Goal: Transaction & Acquisition: Purchase product/service

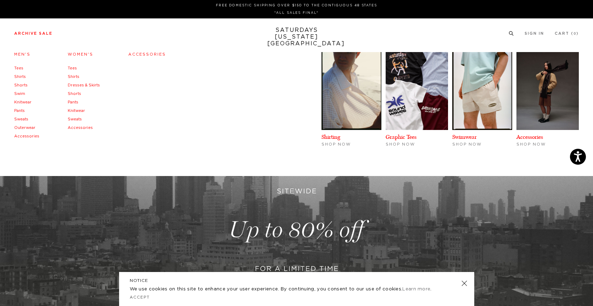
click at [45, 33] on link "Archive Sale" at bounding box center [33, 34] width 38 height 4
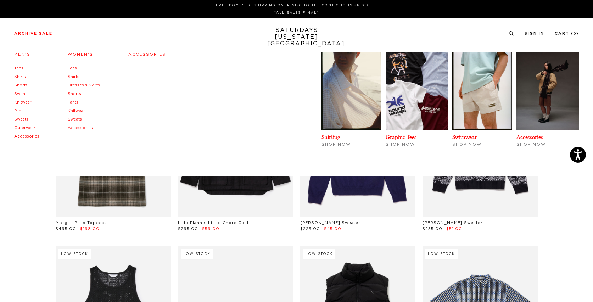
click at [24, 55] on link "Men's" at bounding box center [22, 54] width 16 height 4
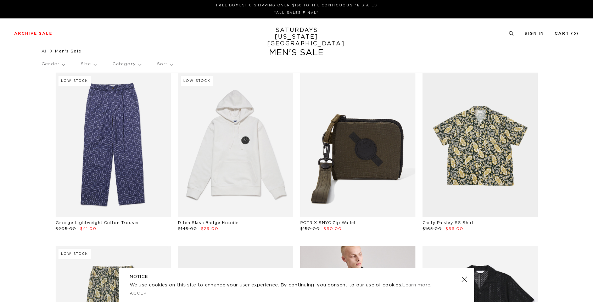
scroll to position [151, 0]
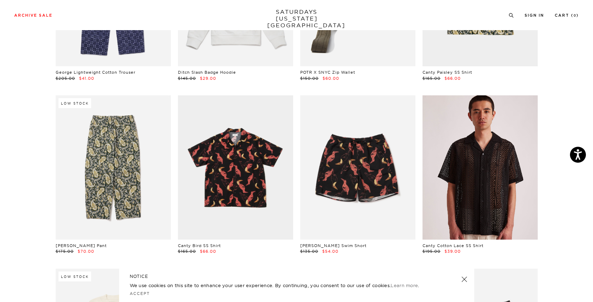
click at [474, 170] on link at bounding box center [479, 167] width 115 height 144
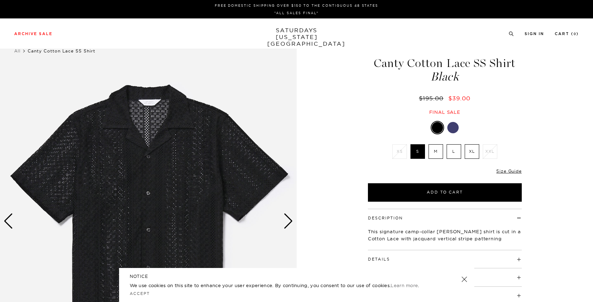
click at [449, 128] on div at bounding box center [452, 127] width 11 height 11
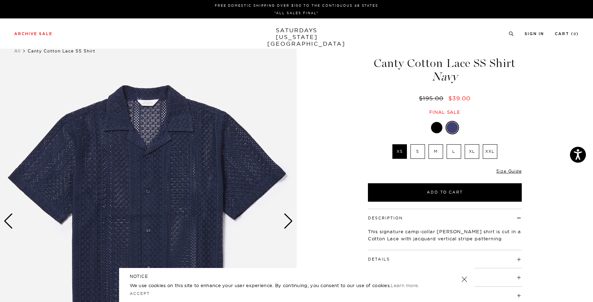
click at [420, 152] on label "S" at bounding box center [417, 151] width 15 height 15
click at [0, 0] on input "S" at bounding box center [0, 0] width 0 height 0
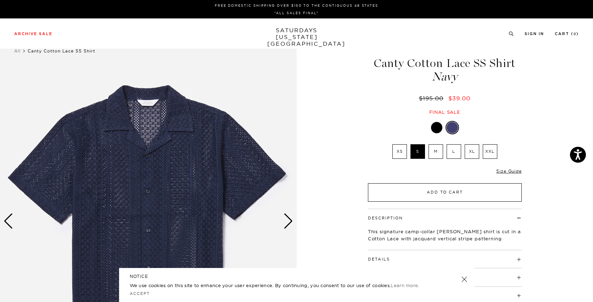
click at [449, 187] on button "Add to Cart" at bounding box center [445, 192] width 154 height 18
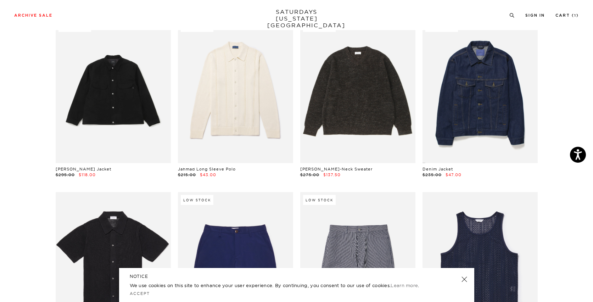
scroll to position [1906, 0]
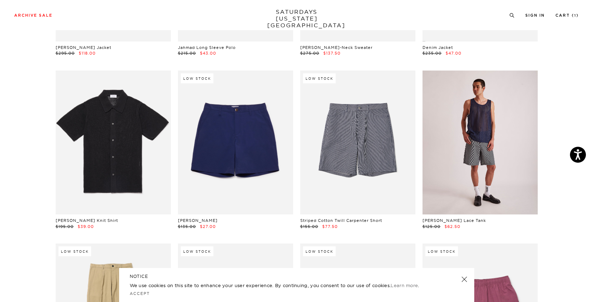
click at [495, 152] on link at bounding box center [479, 143] width 115 height 144
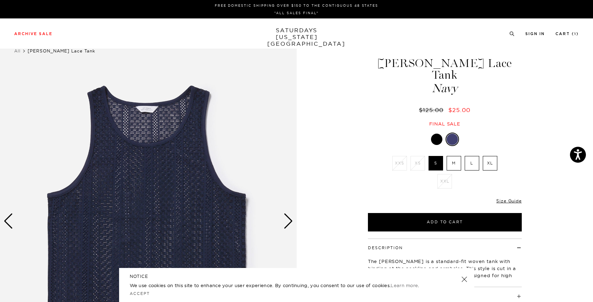
click at [437, 134] on div at bounding box center [436, 139] width 11 height 11
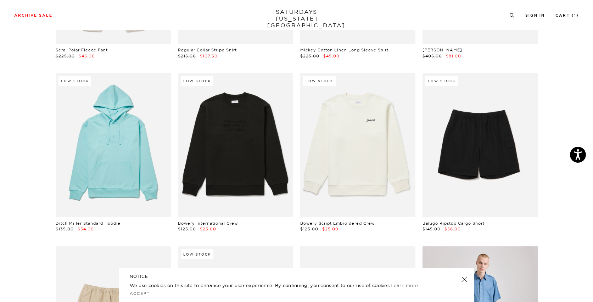
scroll to position [6011, 0]
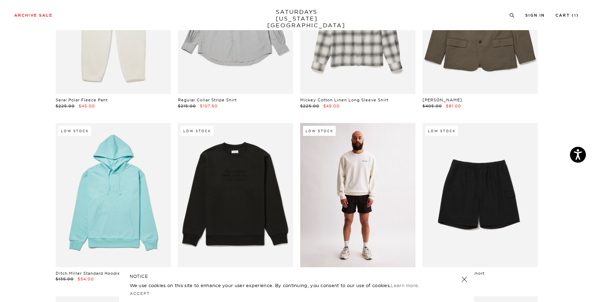
click at [366, 195] on link at bounding box center [357, 195] width 115 height 144
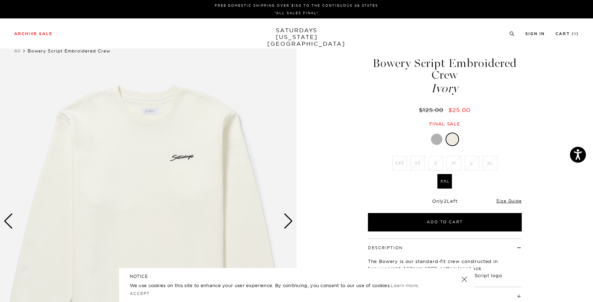
click at [440, 139] on div at bounding box center [436, 139] width 11 height 11
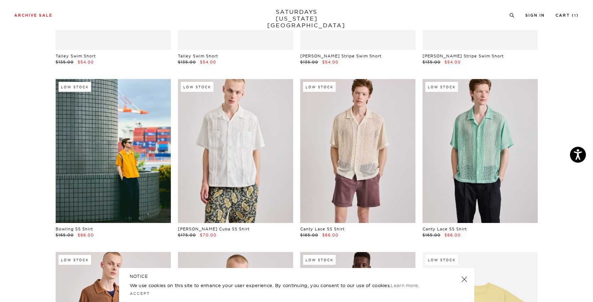
scroll to position [6601, 0]
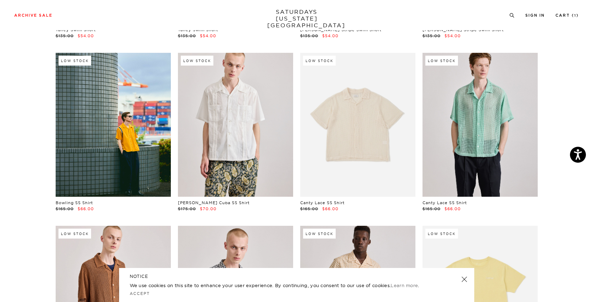
click at [352, 137] on link at bounding box center [357, 125] width 115 height 144
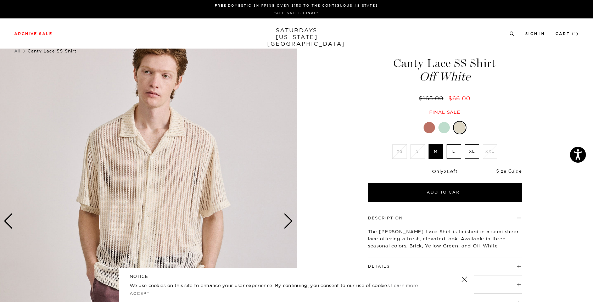
click at [432, 130] on div at bounding box center [428, 127] width 11 height 11
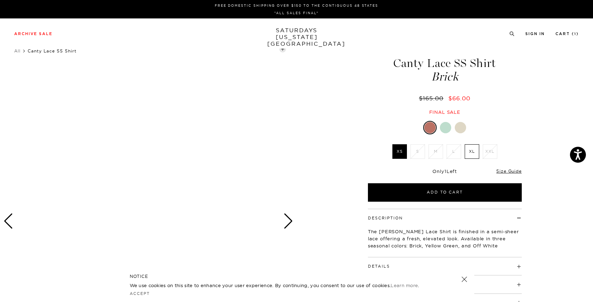
click at [445, 129] on div at bounding box center [445, 127] width 11 height 11
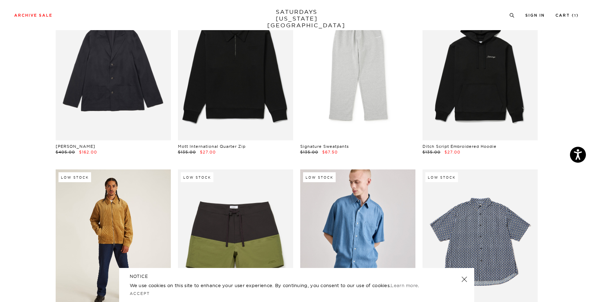
scroll to position [8196, 0]
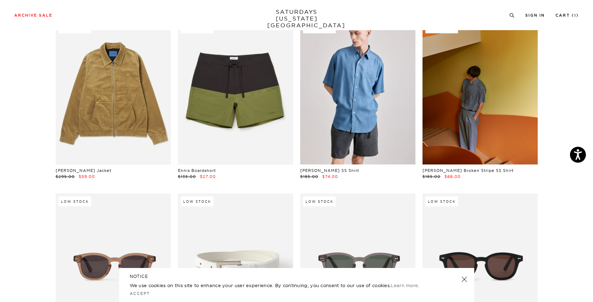
click at [497, 107] on link at bounding box center [479, 93] width 115 height 144
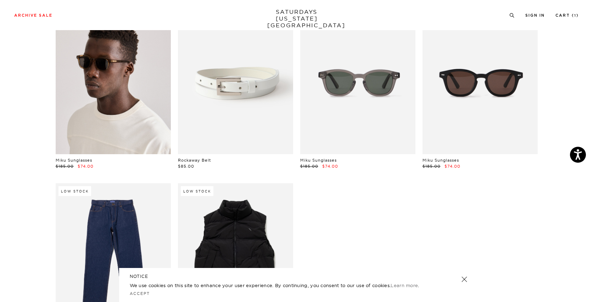
scroll to position [8378, 0]
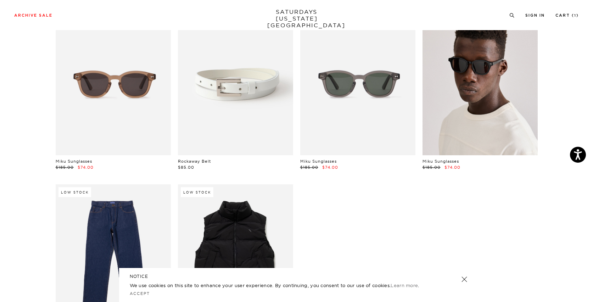
click at [495, 107] on link at bounding box center [479, 83] width 115 height 144
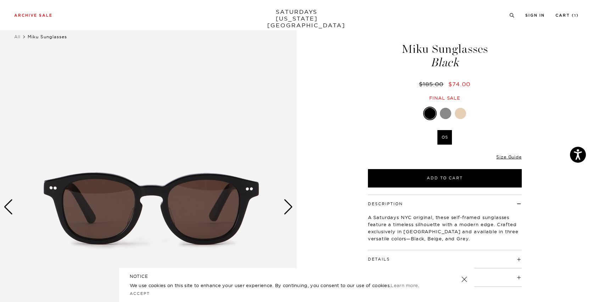
scroll to position [58, 0]
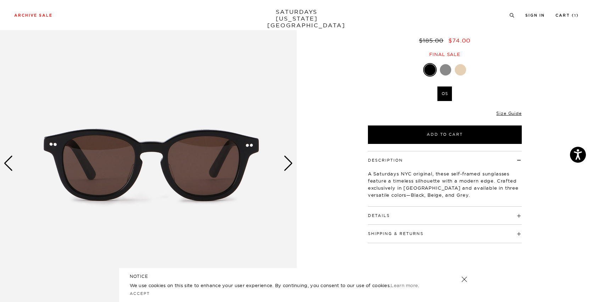
click at [440, 71] on div at bounding box center [445, 69] width 11 height 11
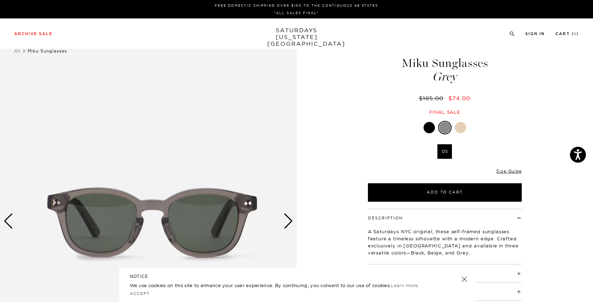
click at [433, 129] on div at bounding box center [428, 127] width 11 height 11
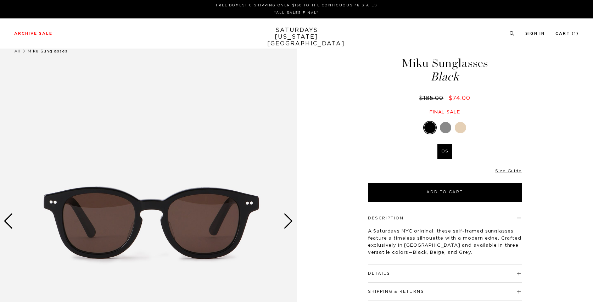
click at [287, 222] on div "Next slide" at bounding box center [288, 221] width 10 height 16
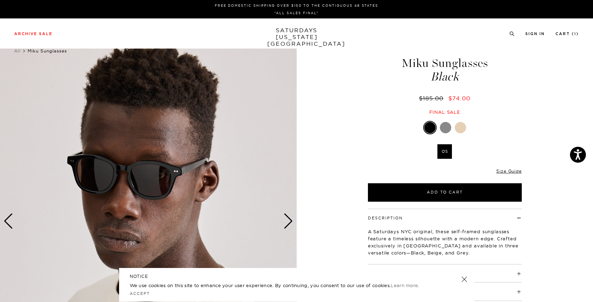
click at [287, 222] on div "Next slide" at bounding box center [288, 221] width 10 height 16
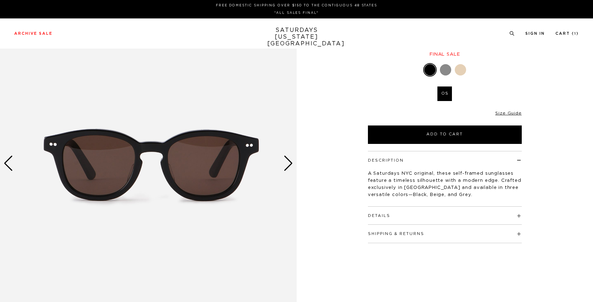
scroll to position [58, 0]
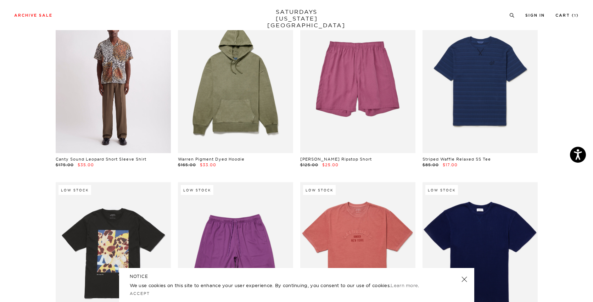
scroll to position [2789, 0]
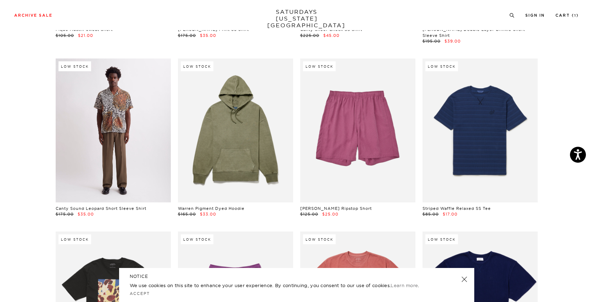
click at [133, 91] on link at bounding box center [113, 130] width 115 height 144
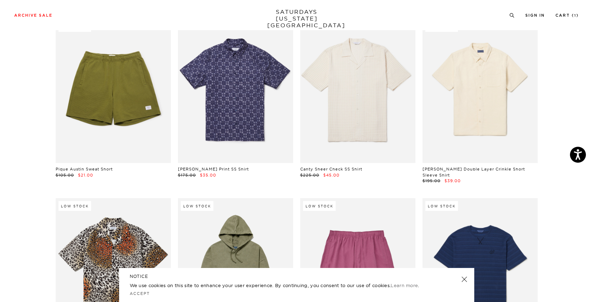
scroll to position [2574, 0]
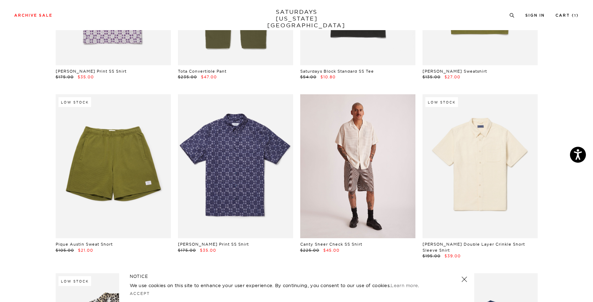
click at [370, 167] on link at bounding box center [357, 166] width 115 height 144
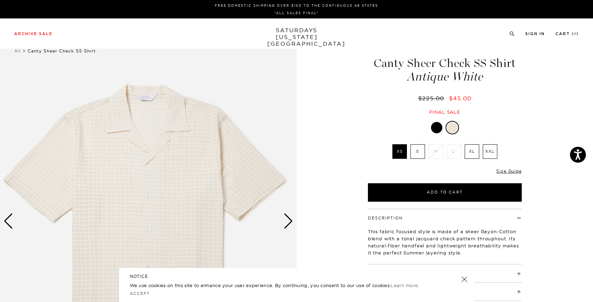
click at [439, 130] on div at bounding box center [436, 127] width 11 height 11
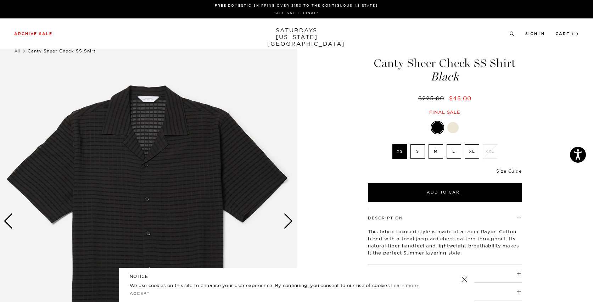
click at [281, 219] on img at bounding box center [148, 221] width 297 height 371
click at [285, 218] on div "Next slide" at bounding box center [288, 221] width 10 height 16
click at [420, 153] on label "S" at bounding box center [417, 151] width 15 height 15
click at [0, 0] on input "S" at bounding box center [0, 0] width 0 height 0
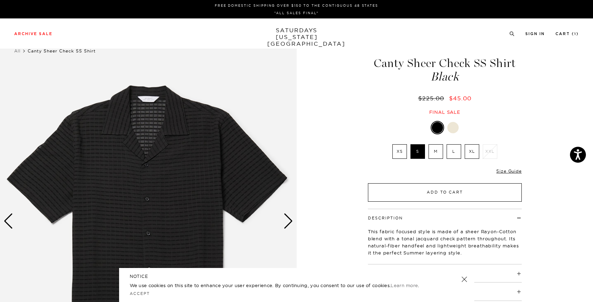
click at [436, 188] on button "Add to Cart" at bounding box center [445, 192] width 154 height 18
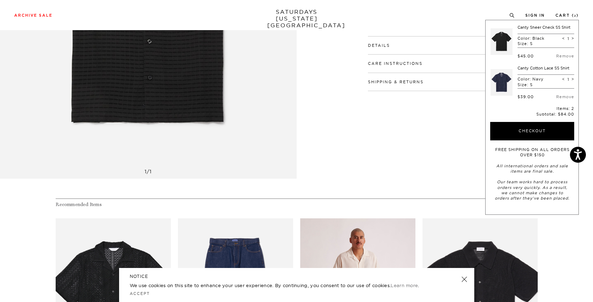
scroll to position [378, 0]
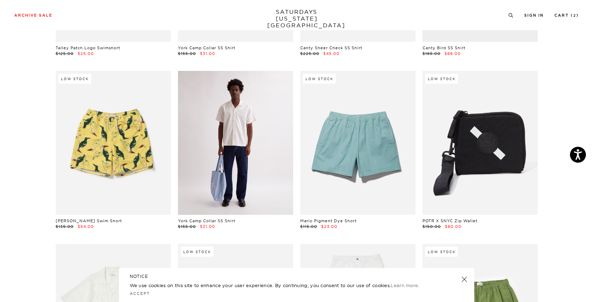
scroll to position [1045, 0]
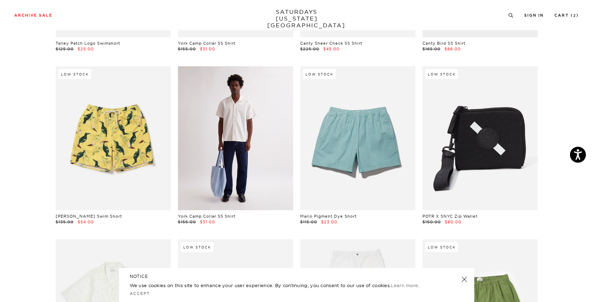
click at [241, 131] on link at bounding box center [235, 138] width 115 height 144
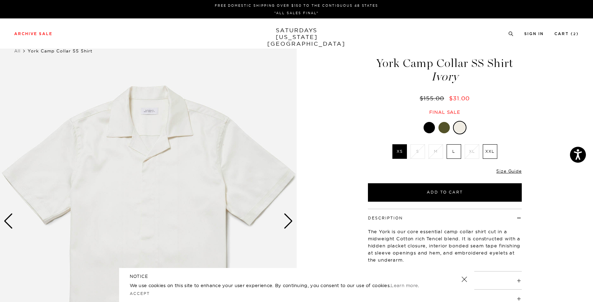
click at [444, 129] on div at bounding box center [443, 127] width 11 height 11
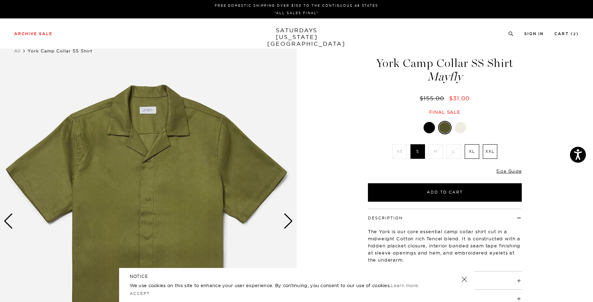
click at [429, 127] on div at bounding box center [428, 127] width 11 height 11
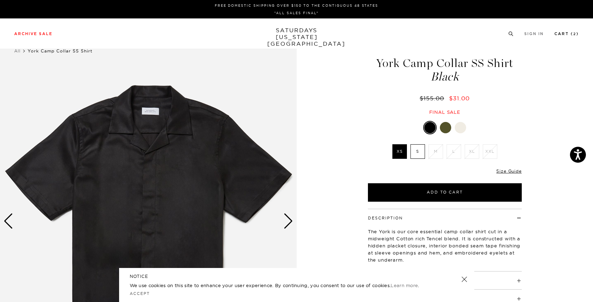
click at [574, 36] on link "Cart ( 2 )" at bounding box center [566, 34] width 24 height 4
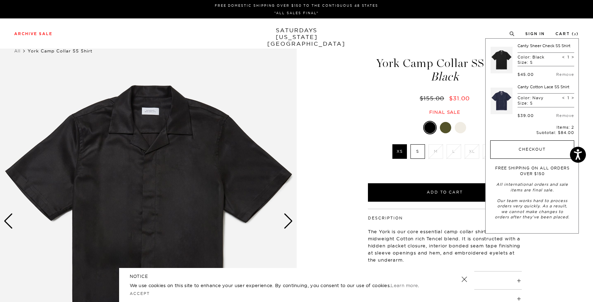
click at [543, 152] on button "Checkout" at bounding box center [532, 149] width 84 height 18
